Goal: Book appointment/travel/reservation

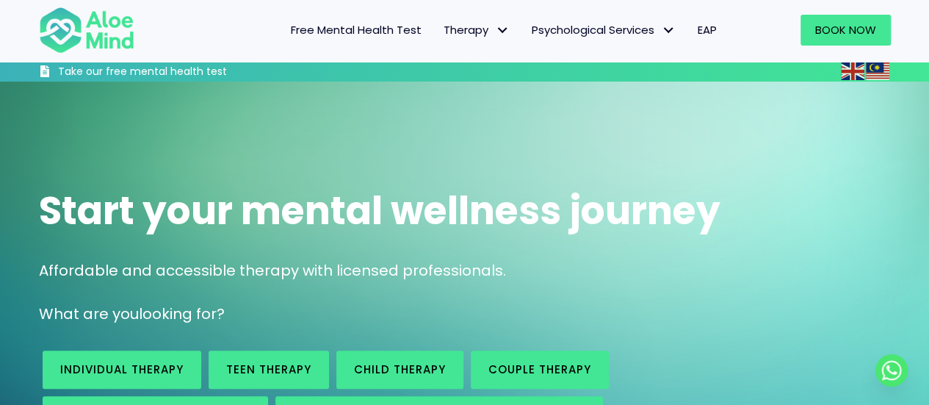
scroll to position [147, 0]
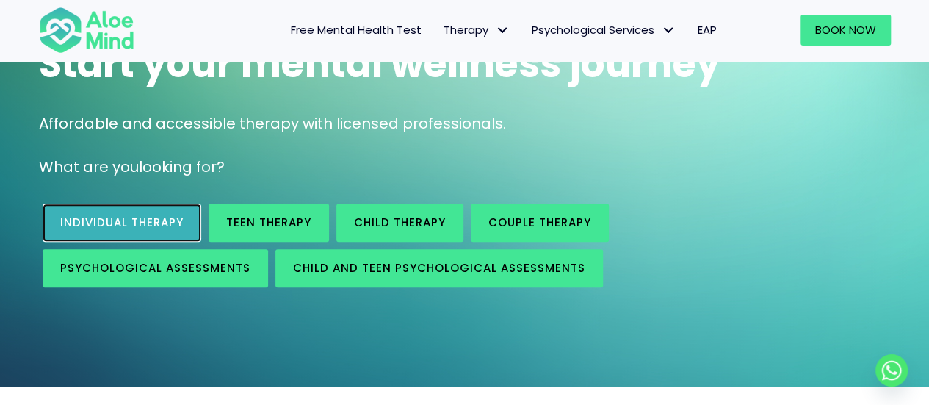
click at [179, 218] on span "Individual therapy" at bounding box center [121, 221] width 123 height 15
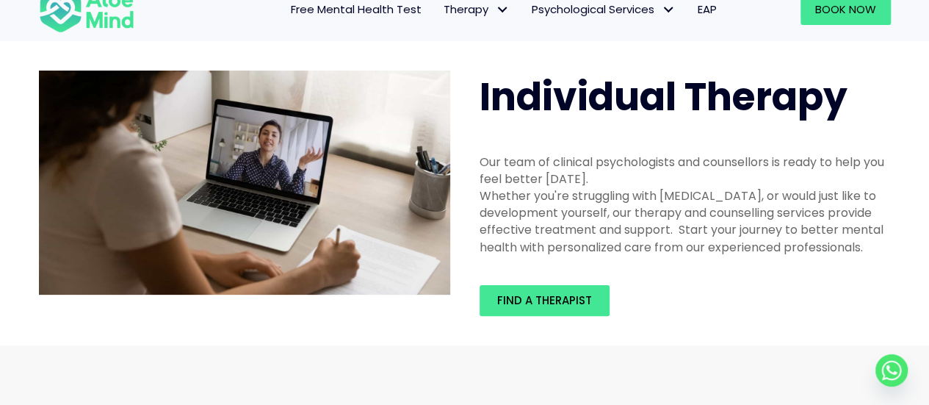
scroll to position [73, 0]
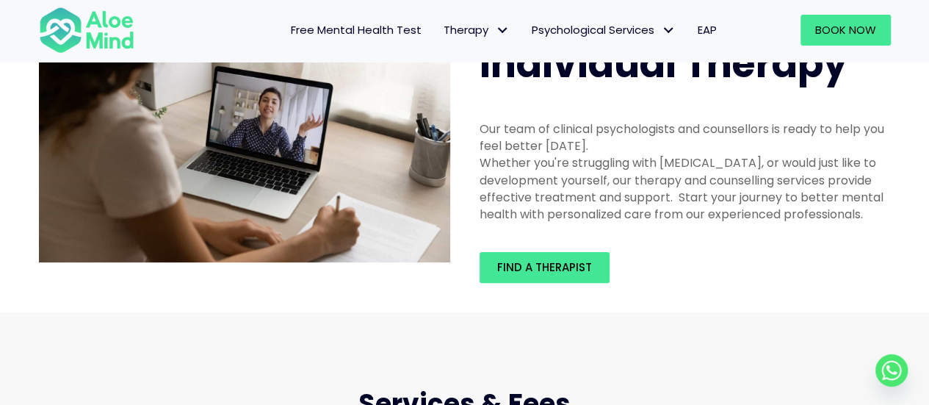
click at [532, 249] on div "Find a therapist" at bounding box center [685, 267] width 441 height 60
click at [526, 264] on span "Find a therapist" at bounding box center [544, 266] width 95 height 15
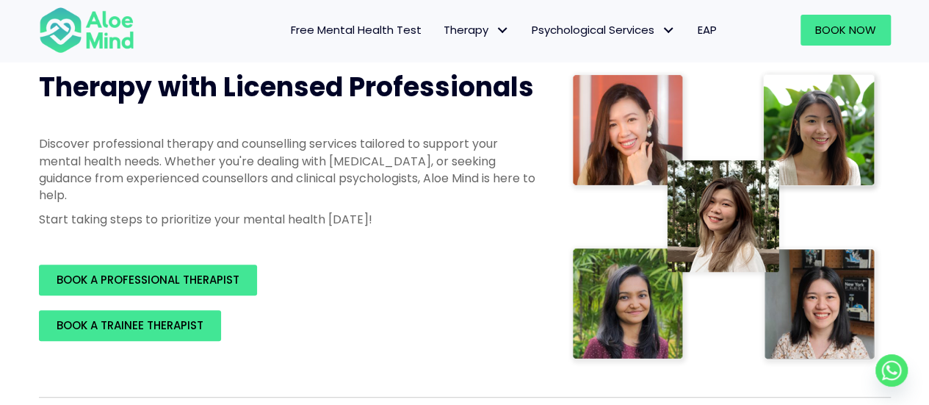
scroll to position [220, 0]
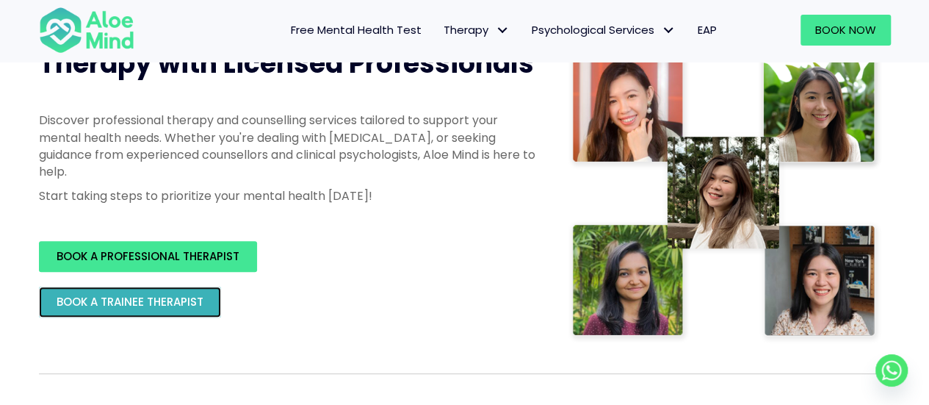
click at [157, 293] on link "BOOK A TRAINEE THERAPIST" at bounding box center [130, 301] width 182 height 31
